Goal: Task Accomplishment & Management: Use online tool/utility

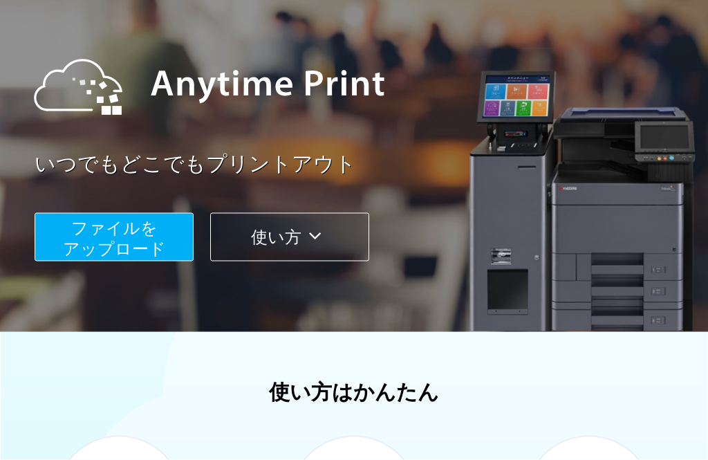
scroll to position [114, 0]
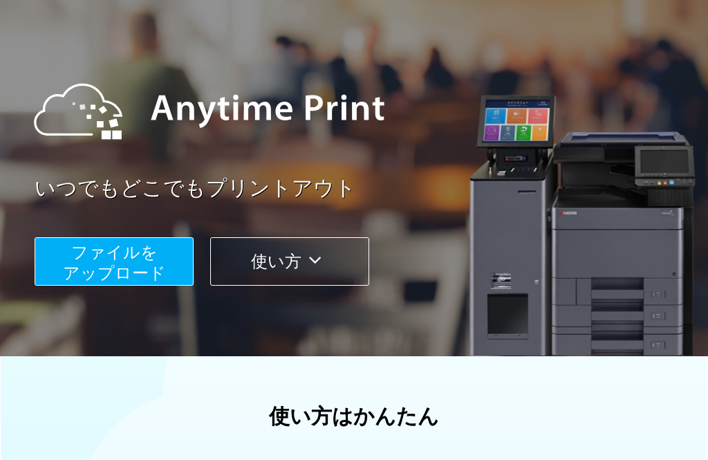
click at [229, 269] on button "使い方" at bounding box center [289, 261] width 159 height 48
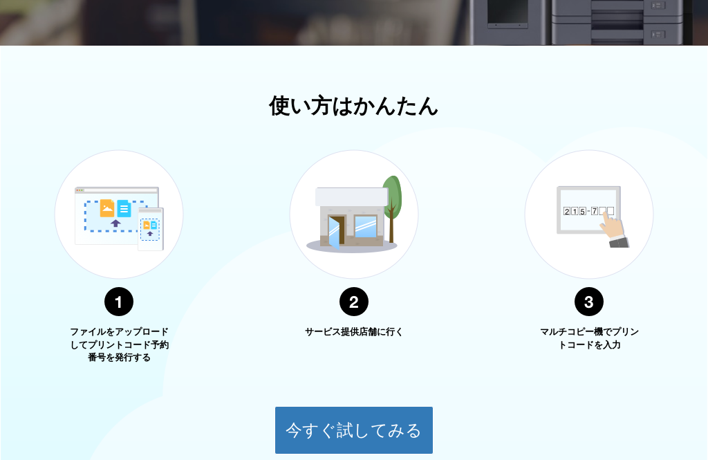
scroll to position [498, 0]
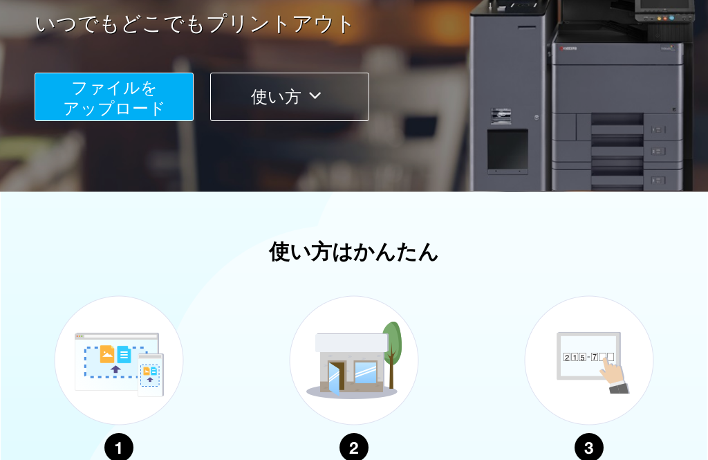
click at [73, 112] on span "ファイルを ​​アップロード" at bounding box center [114, 97] width 103 height 39
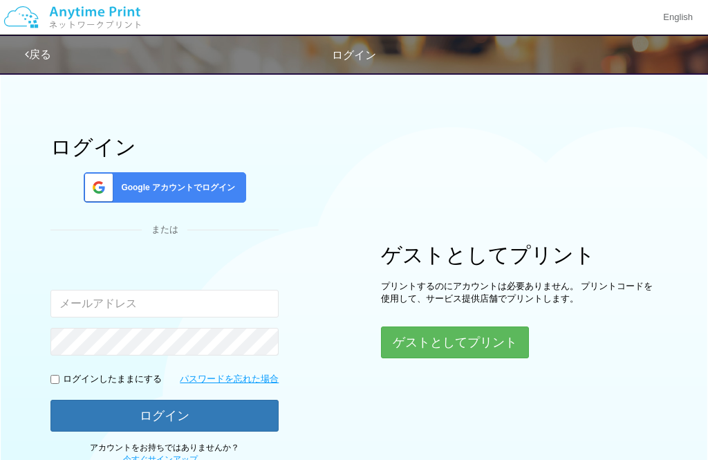
click at [503, 329] on button "ゲストとしてプリント" at bounding box center [455, 342] width 148 height 32
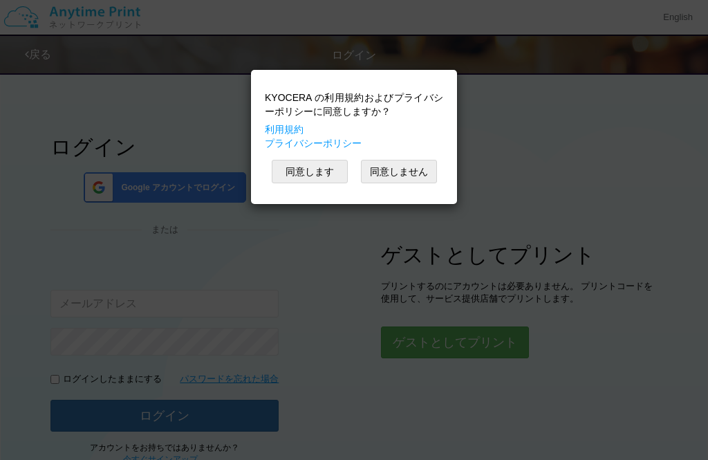
click at [312, 170] on button "同意します" at bounding box center [310, 171] width 76 height 23
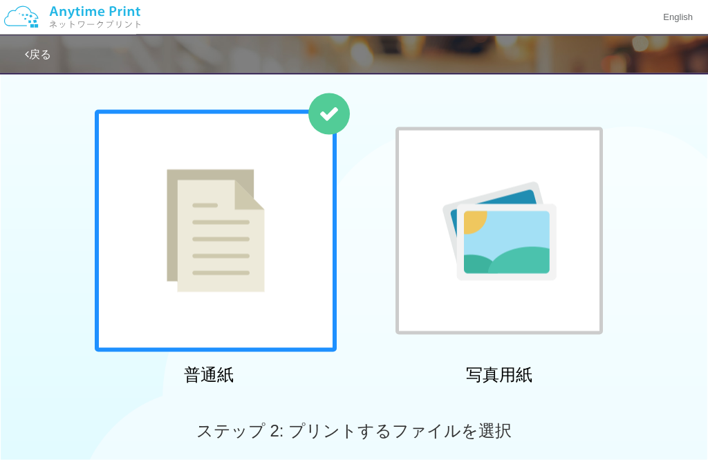
scroll to position [75, 0]
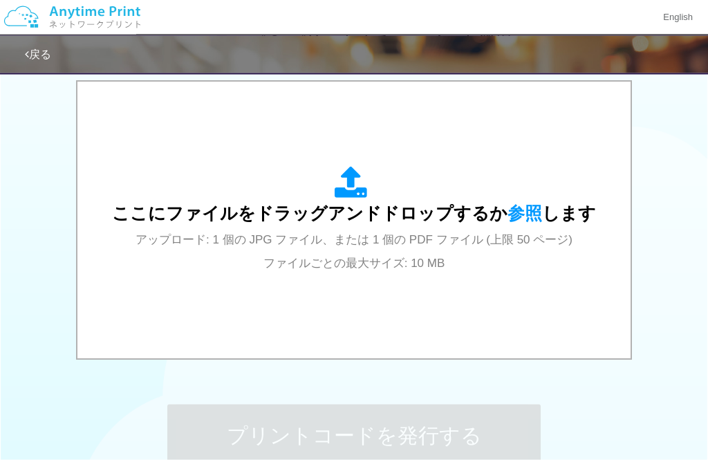
scroll to position [444, 0]
click at [670, 218] on div "ここにファイルをドラッグアンドドロップするか 参照 します アップロード: 1 個の JPG ファイル、または 1 個の PDF ファイル (上限 50 ペー…" at bounding box center [354, 221] width 708 height 282
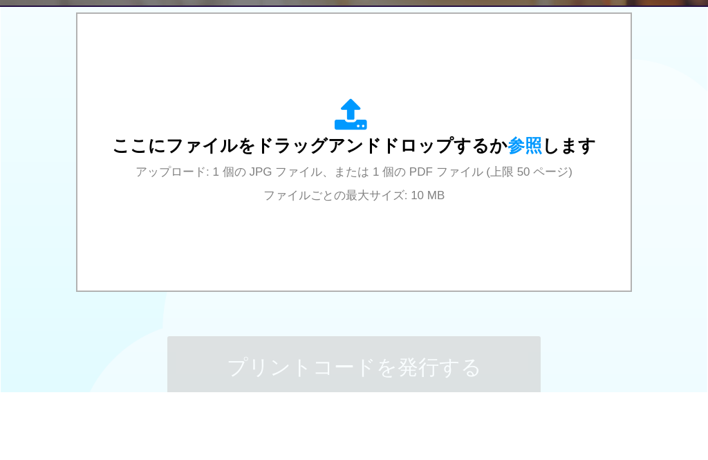
scroll to position [542, 0]
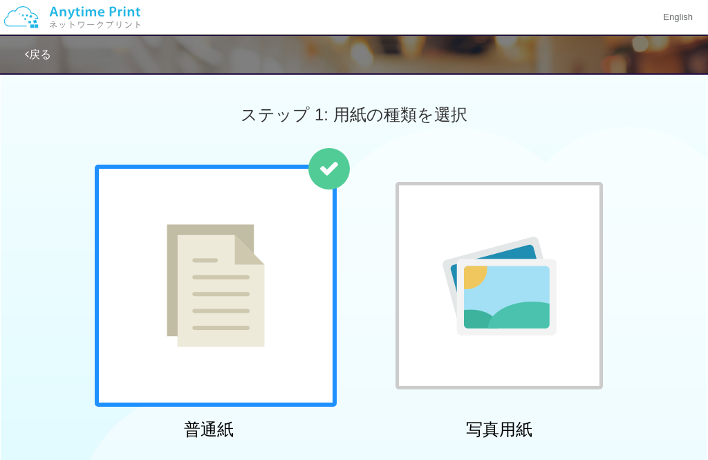
scroll to position [543, 0]
